Goal: Check status: Check status

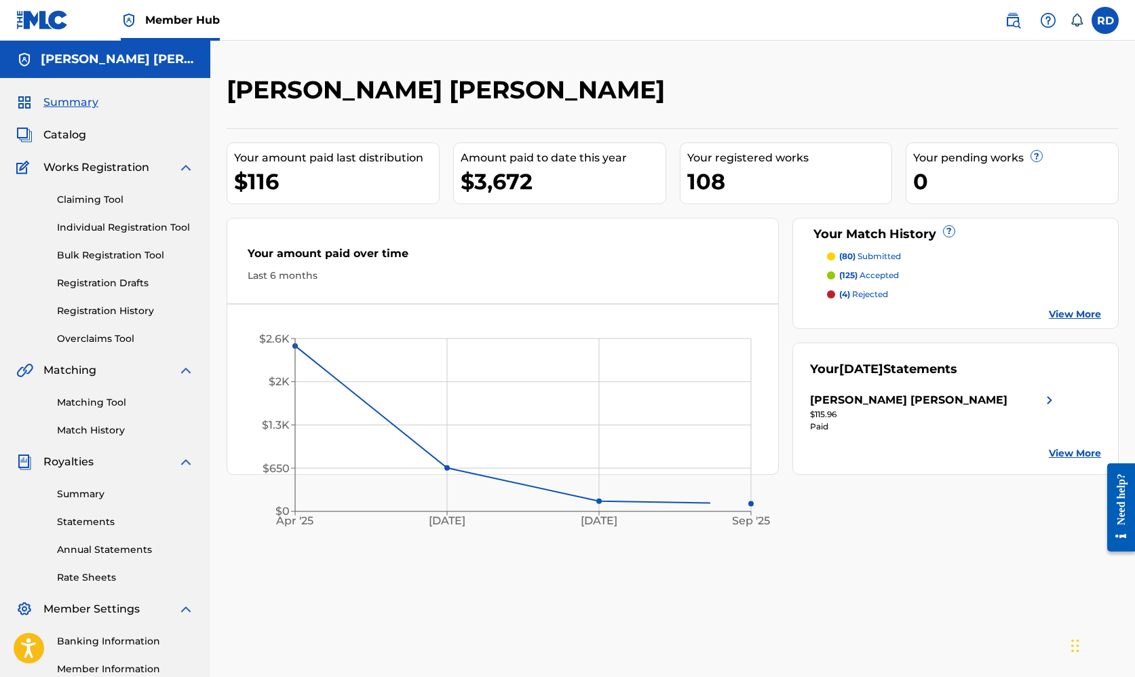
click at [716, 226] on div "Your amount paid over time Last 6 months" at bounding box center [502, 264] width 551 height 78
click at [72, 131] on span "Catalog" at bounding box center [64, 135] width 43 height 16
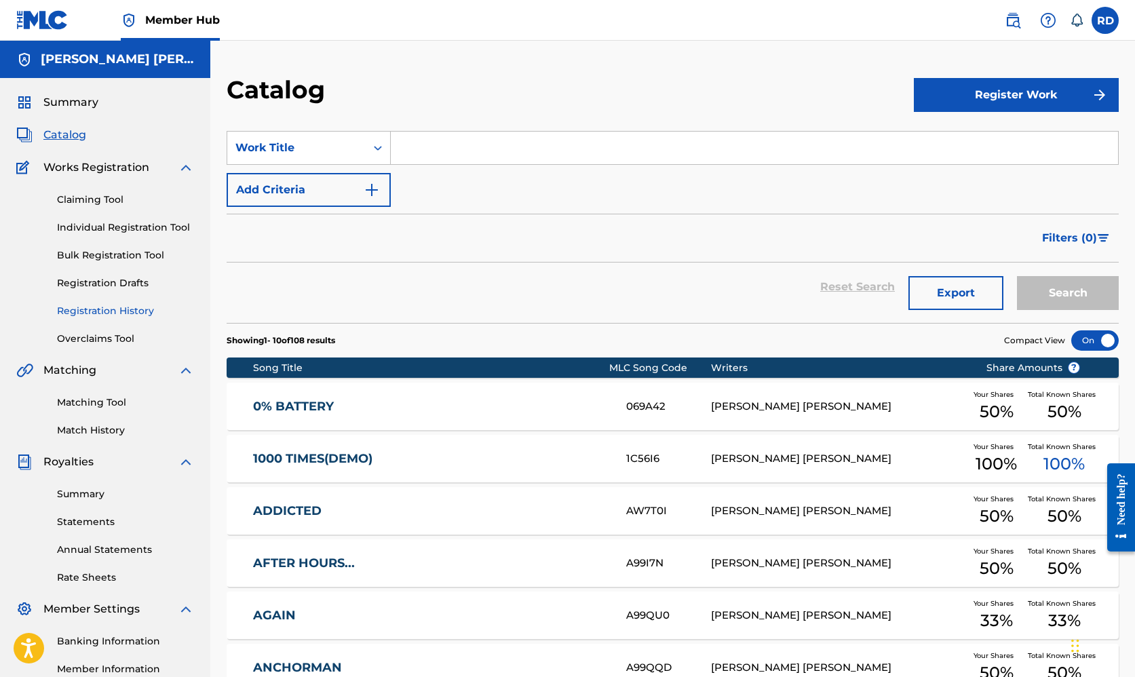
click at [104, 309] on link "Registration History" at bounding box center [125, 311] width 137 height 14
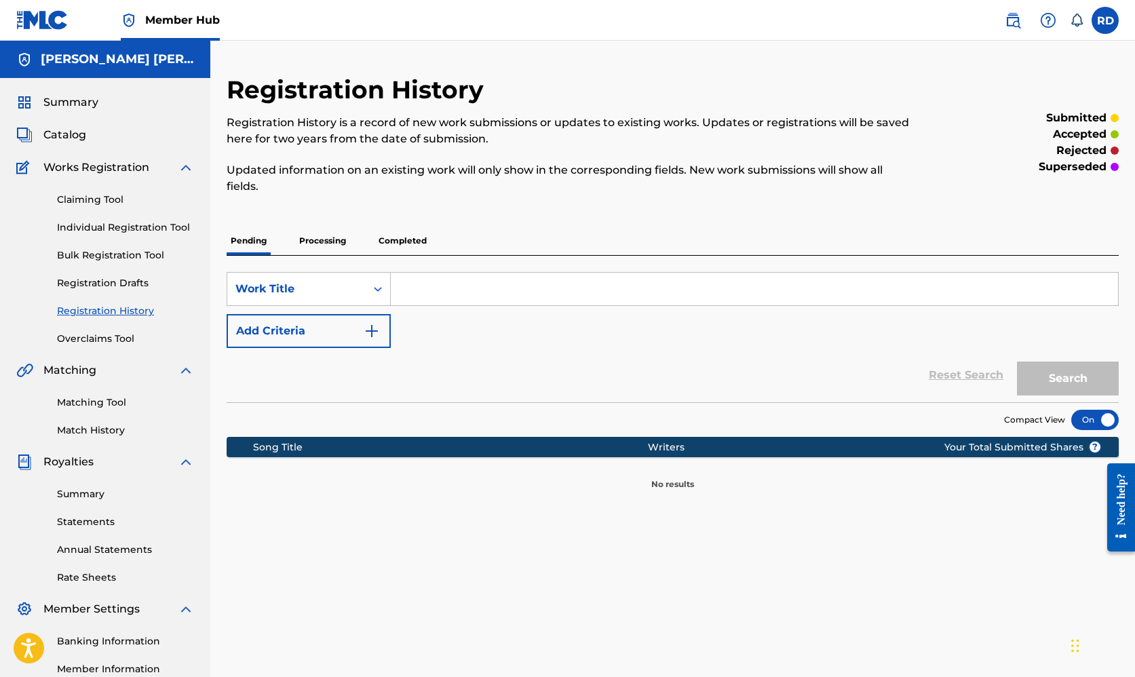
click at [327, 248] on p "Processing" at bounding box center [322, 241] width 55 height 28
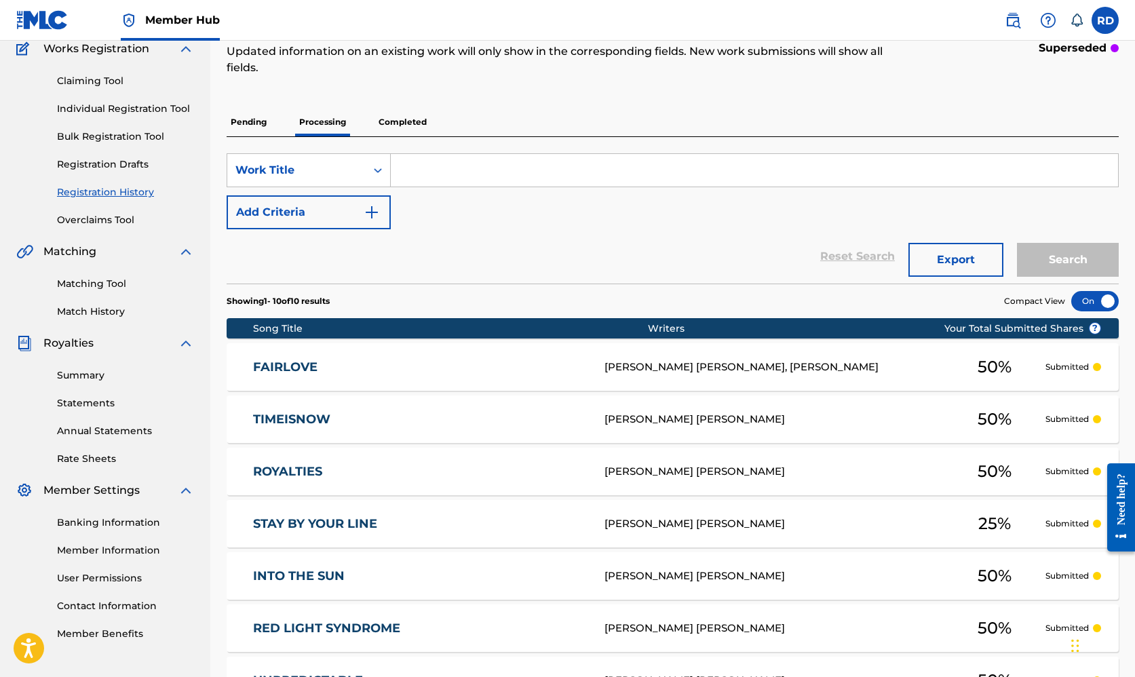
scroll to position [69, 0]
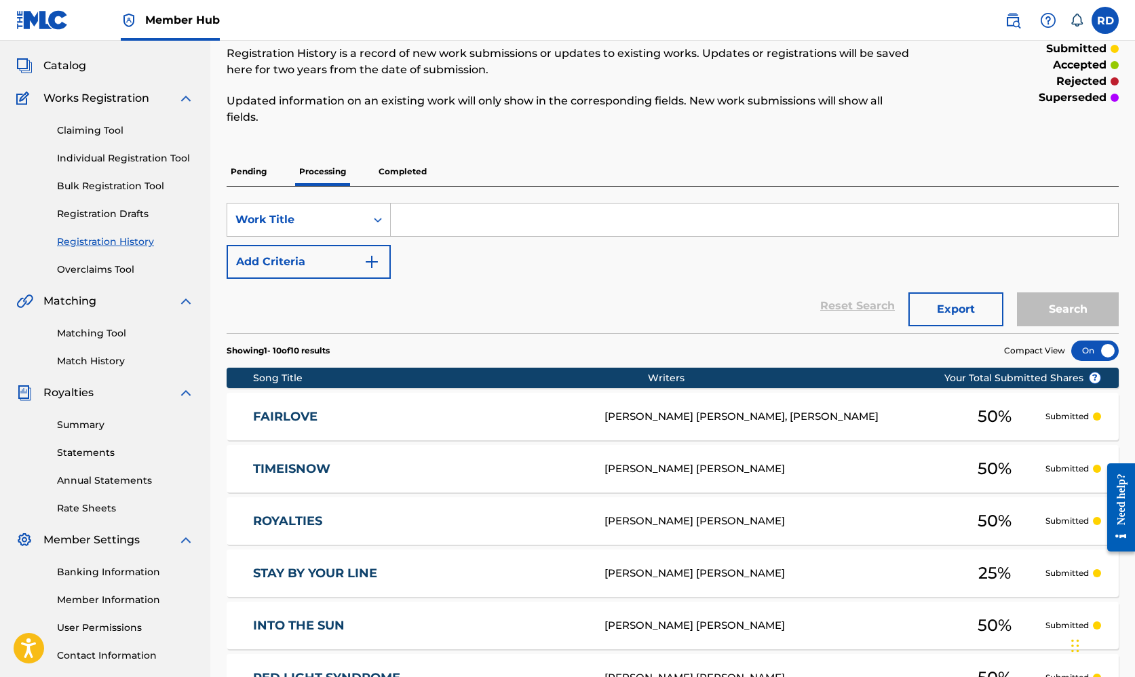
click at [395, 160] on p "Completed" at bounding box center [402, 171] width 56 height 28
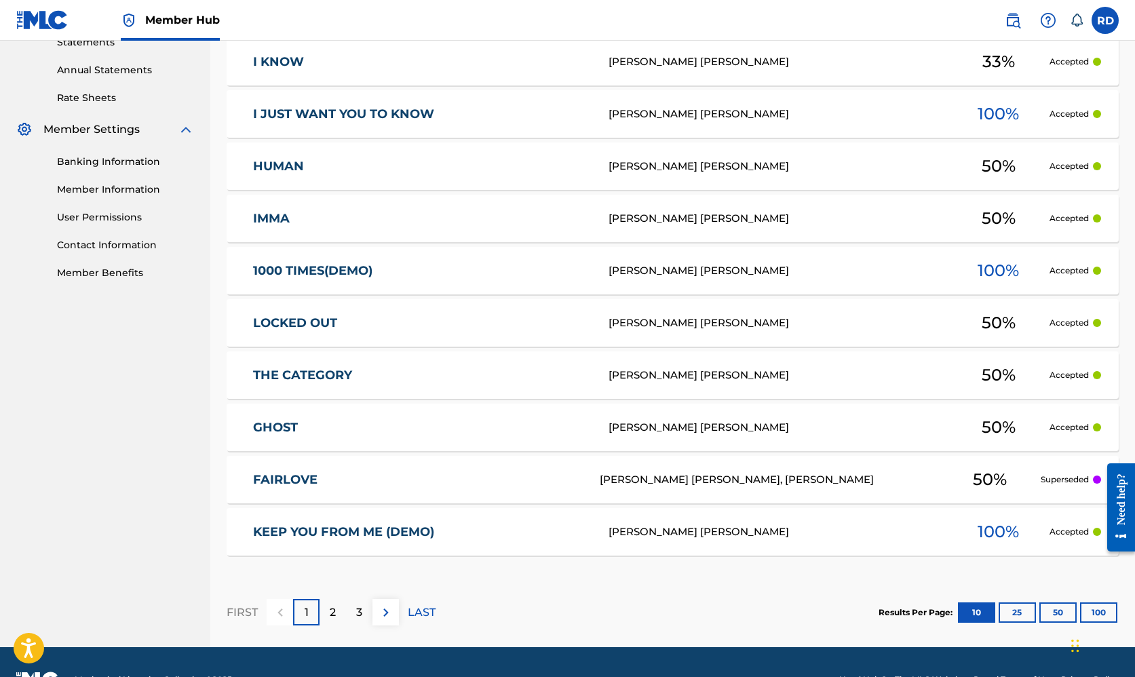
scroll to position [515, 0]
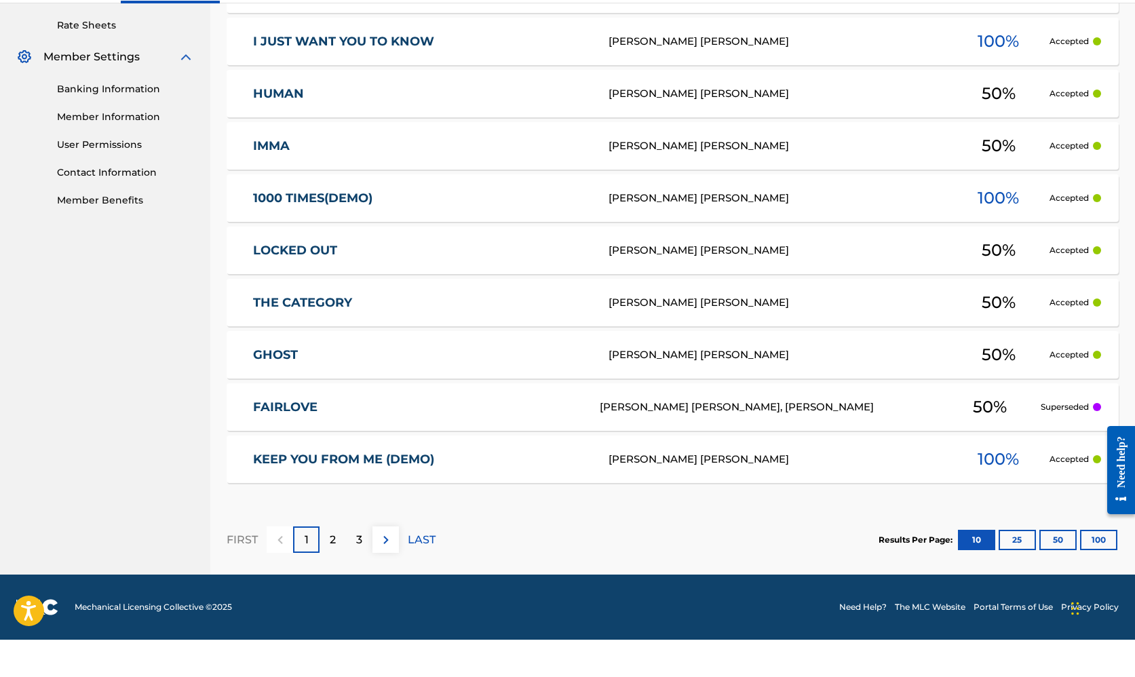
click at [296, 437] on link "FAIRLOVE" at bounding box center [417, 445] width 328 height 16
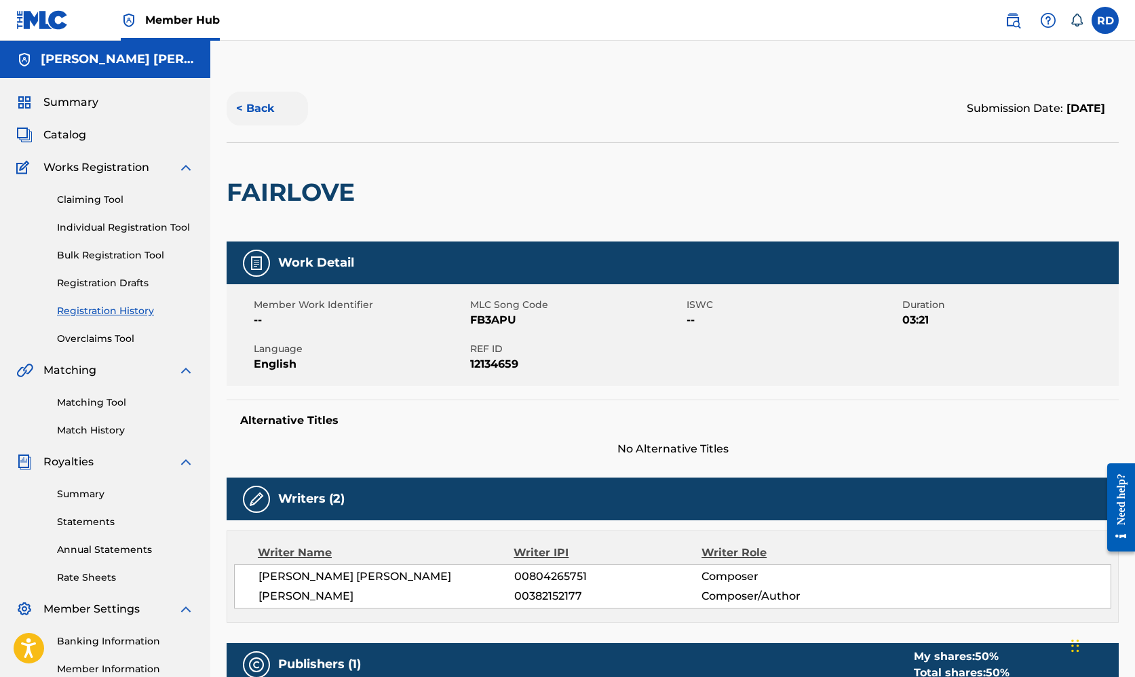
click at [269, 113] on button "< Back" at bounding box center [267, 109] width 81 height 34
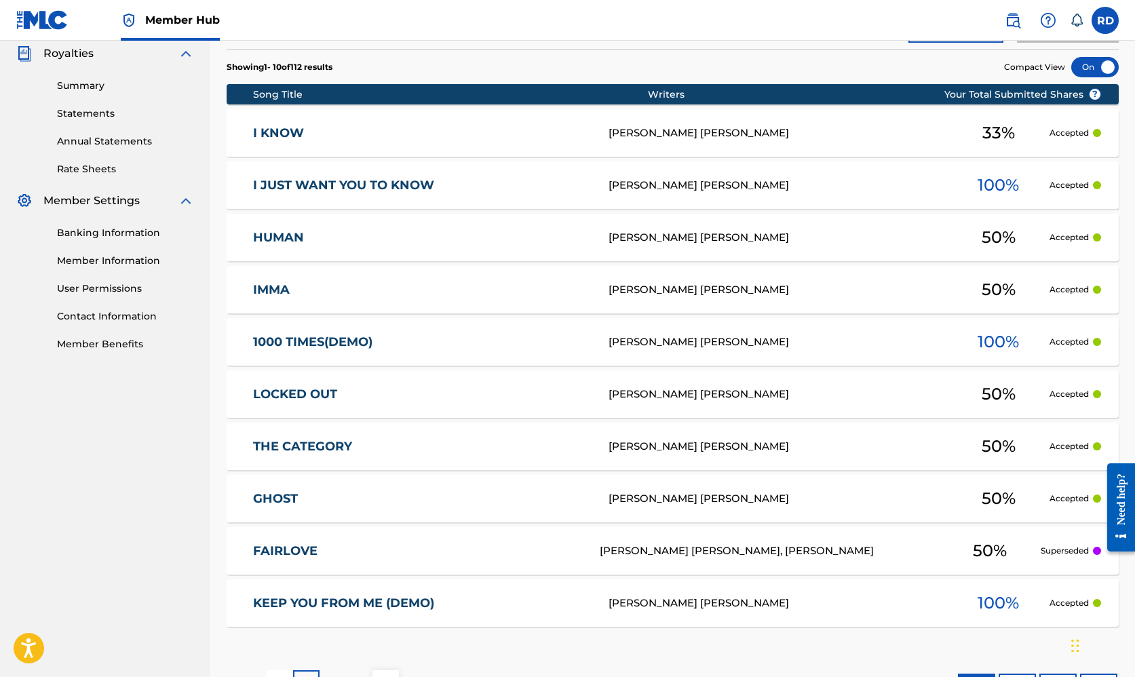
scroll to position [515, 0]
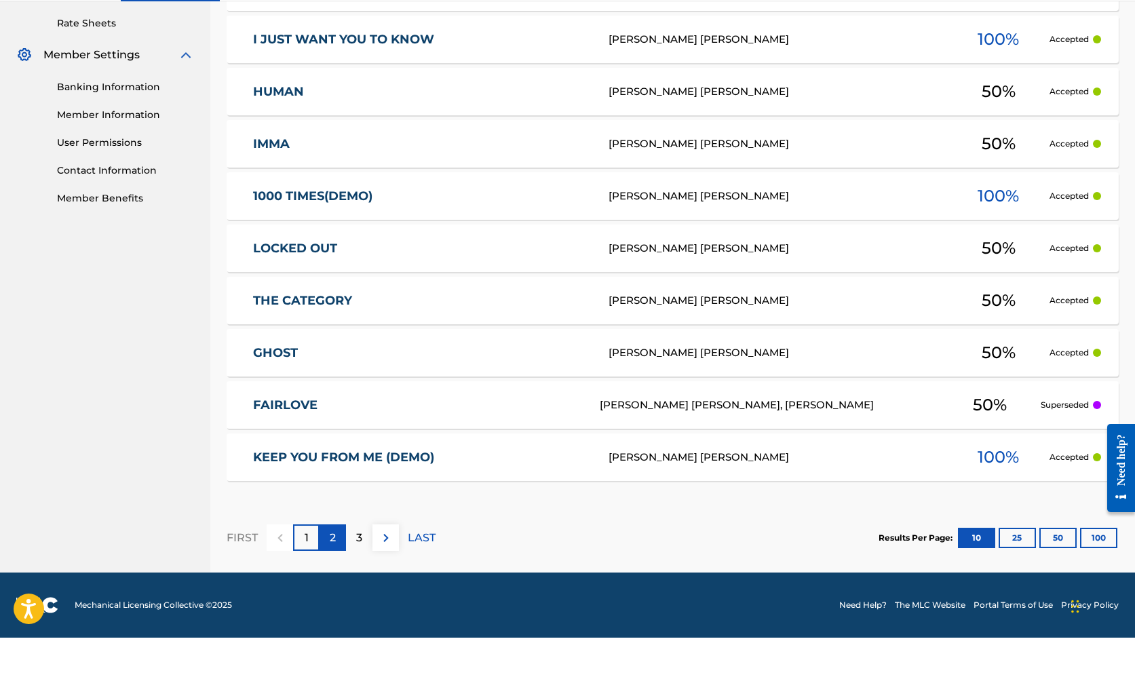
click at [332, 569] on p "2" at bounding box center [333, 577] width 6 height 16
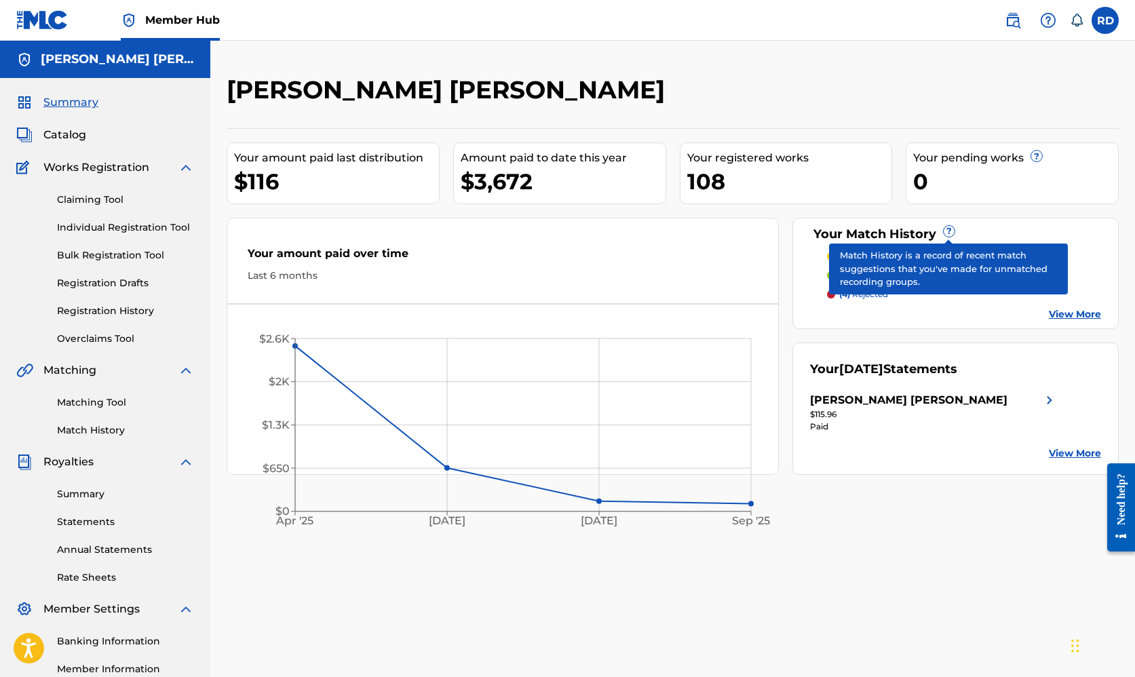
click at [946, 230] on span "?" at bounding box center [948, 231] width 11 height 11
click at [947, 231] on span "?" at bounding box center [948, 231] width 11 height 11
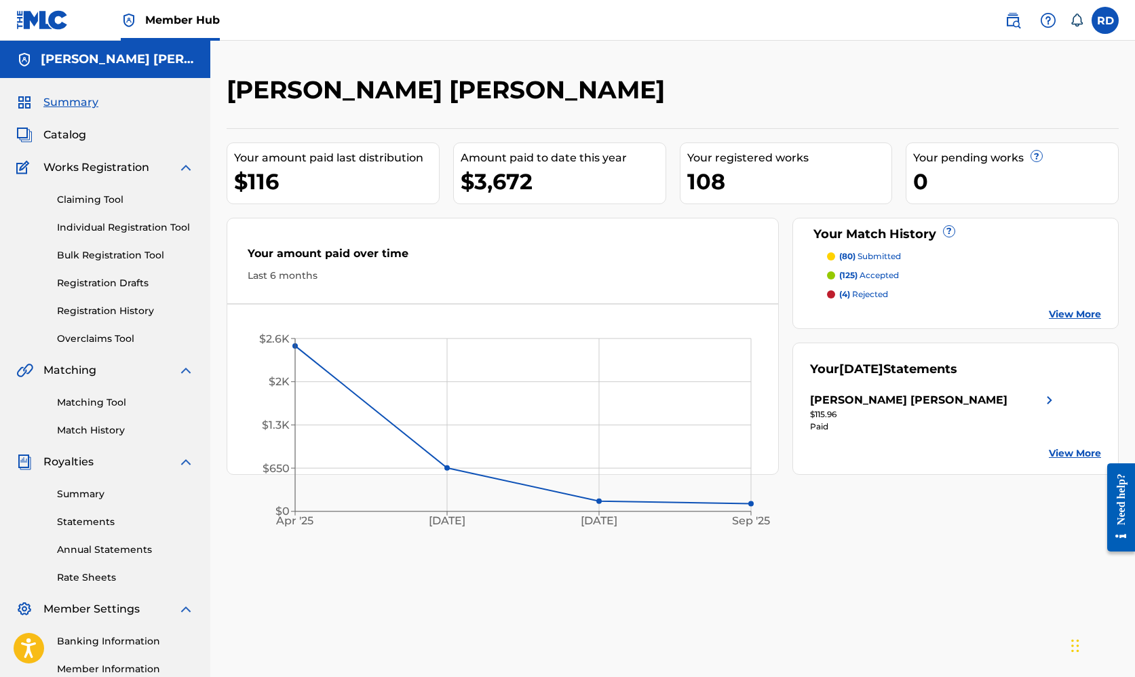
click at [1059, 311] on link "View More" at bounding box center [1075, 314] width 52 height 14
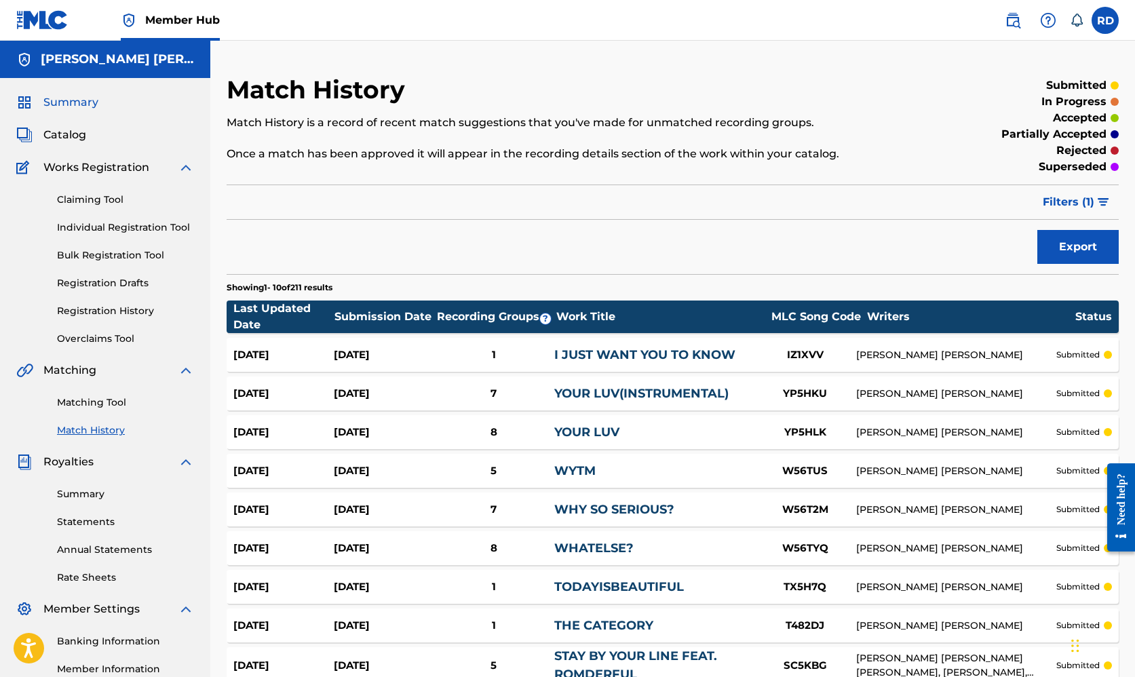
click at [89, 102] on span "Summary" at bounding box center [70, 102] width 55 height 16
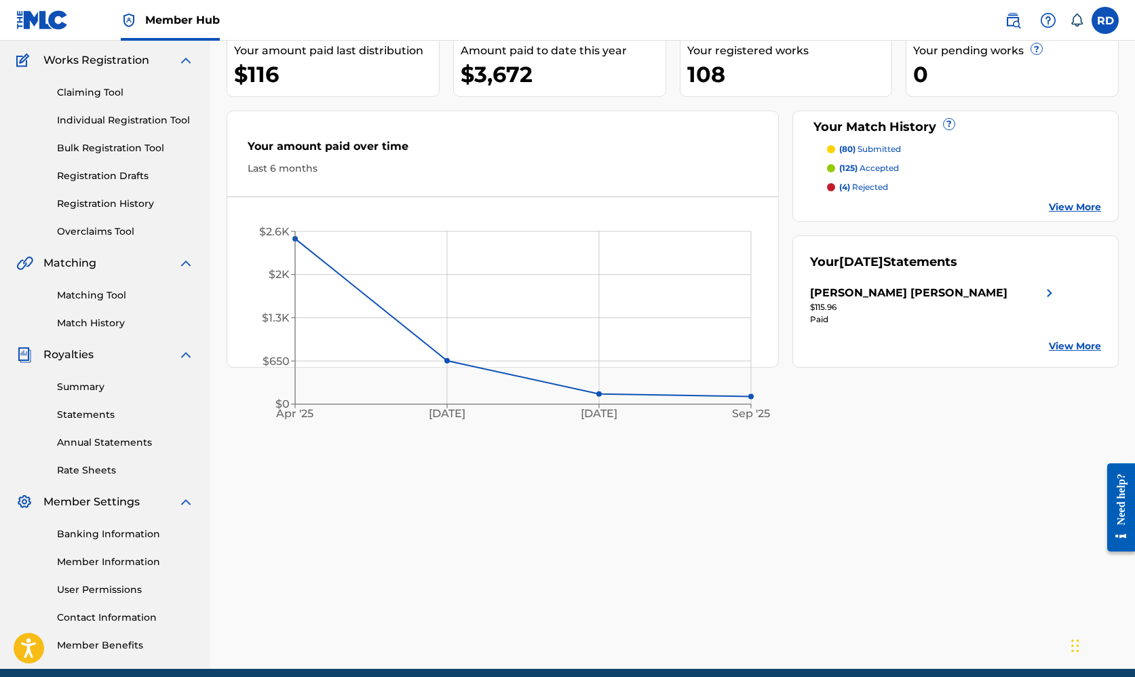
scroll to position [164, 0]
